Goal: Task Accomplishment & Management: Manage account settings

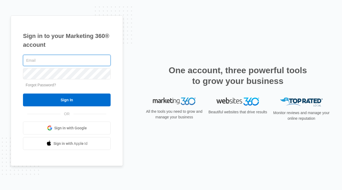
click at [78, 61] on input "text" at bounding box center [67, 60] width 88 height 11
type input "valentina@theartfarms.com"
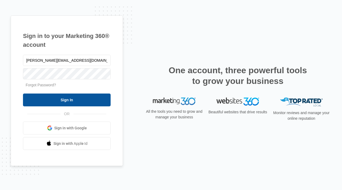
click at [61, 97] on input "Sign In" at bounding box center [67, 99] width 88 height 13
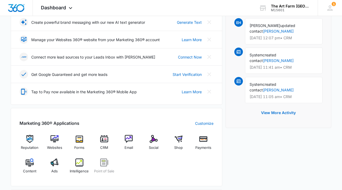
scroll to position [118, 0]
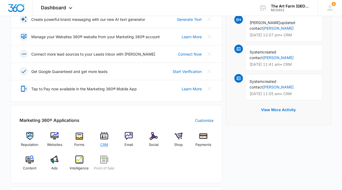
click at [104, 136] on img at bounding box center [104, 136] width 8 height 8
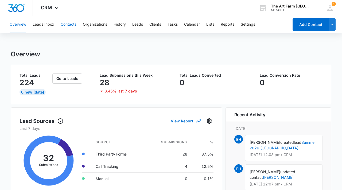
click at [69, 23] on button "Contacts" at bounding box center [69, 24] width 16 height 17
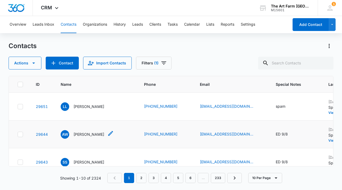
click at [85, 134] on p "Alexis Weinstein" at bounding box center [88, 134] width 31 height 6
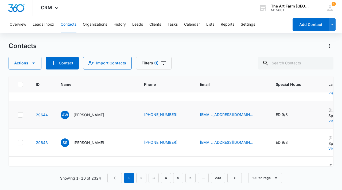
scroll to position [29, 0]
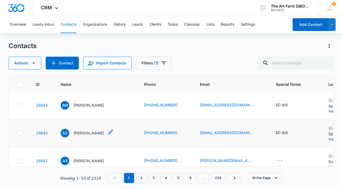
click at [89, 132] on p "Shreya Shah" at bounding box center [88, 133] width 31 height 6
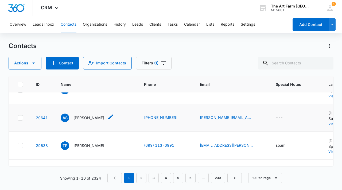
click at [84, 116] on p "Anna Scott" at bounding box center [88, 118] width 31 height 6
